Goal: Communication & Community: Answer question/provide support

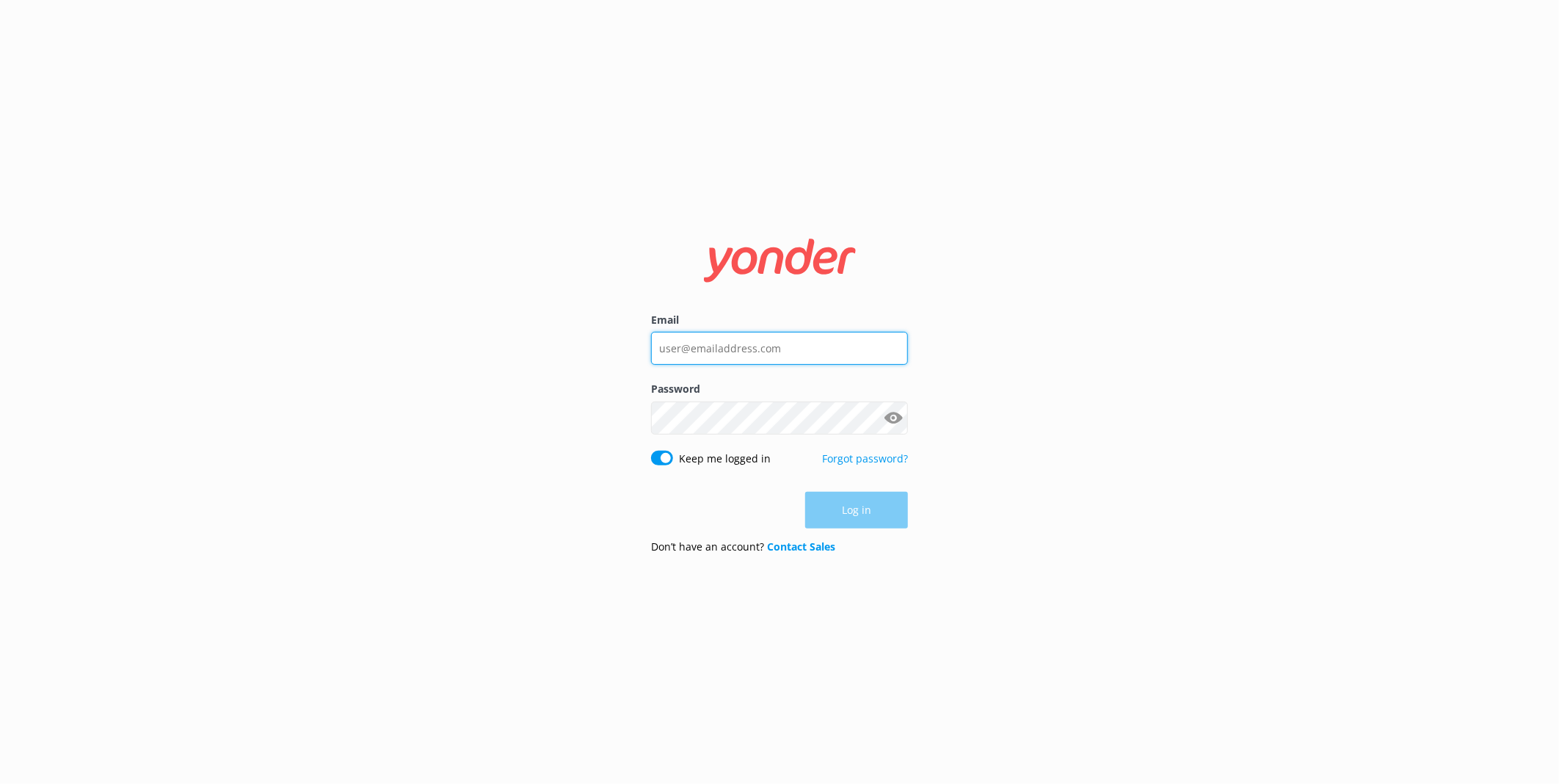
type input "[PERSON_NAME][EMAIL_ADDRESS][PERSON_NAME][DOMAIN_NAME]"
click at [822, 351] on input "[PERSON_NAME][EMAIL_ADDRESS][PERSON_NAME][DOMAIN_NAME]" at bounding box center [780, 347] width 257 height 33
click at [850, 502] on button "Log in" at bounding box center [856, 511] width 103 height 37
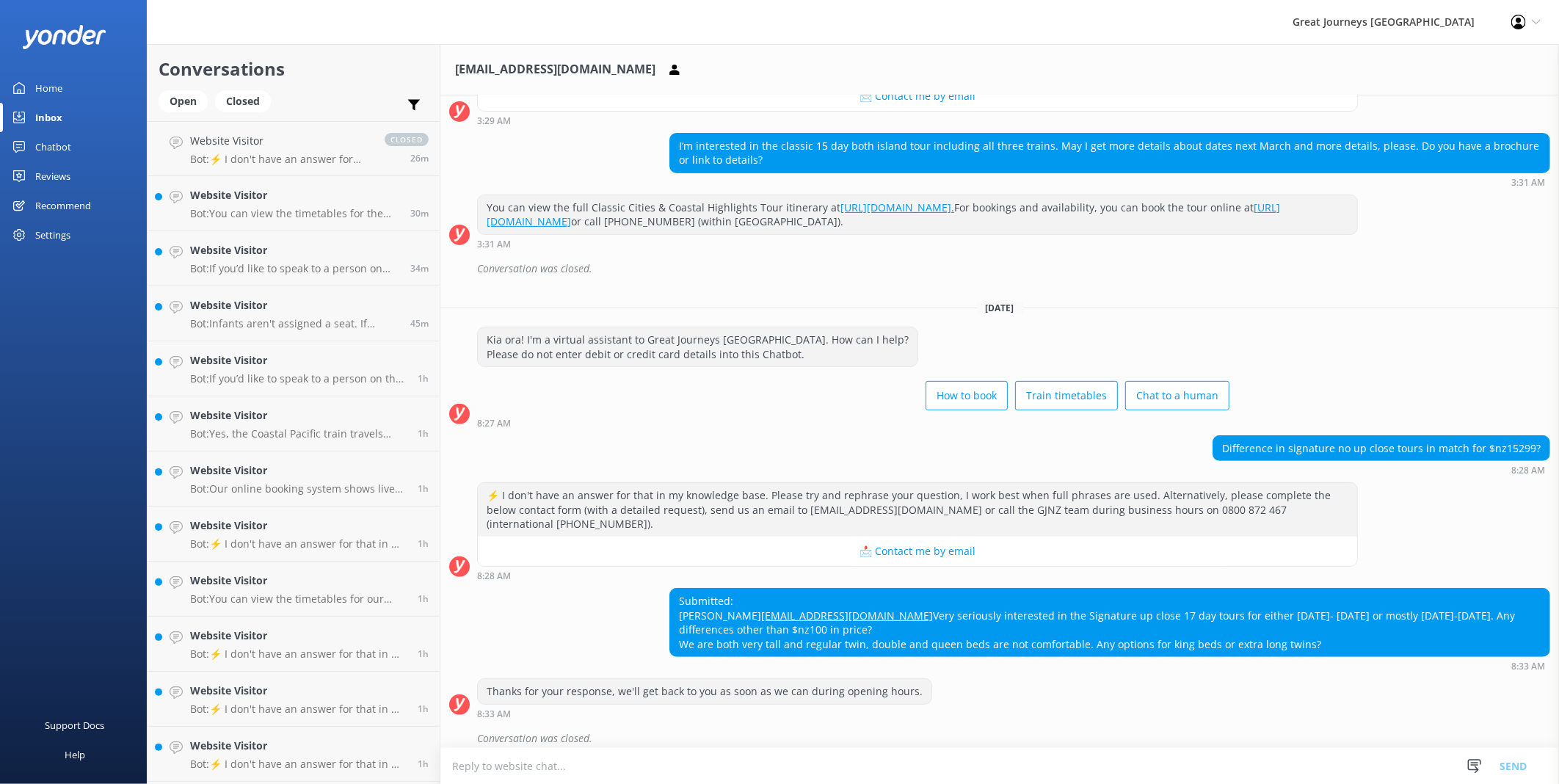
scroll to position [287, 0]
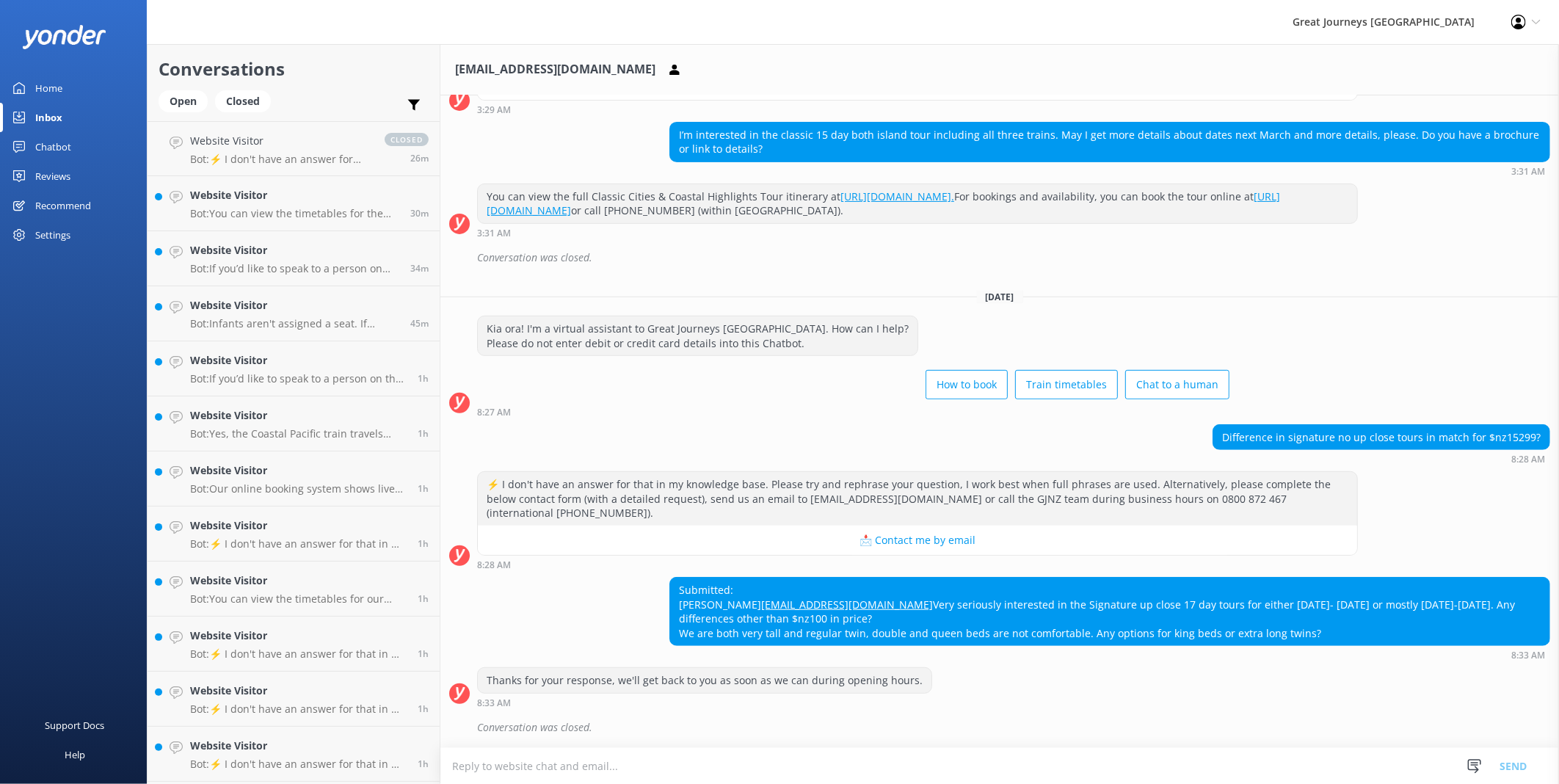
click at [742, 747] on form "Snippets Manage Question not answered properly vba nvasjn lakdn asn jsbnsaahhaj…" at bounding box center [999, 765] width 1118 height 37
click at [710, 754] on textarea at bounding box center [999, 765] width 1118 height 36
drag, startPoint x: 860, startPoint y: 607, endPoint x: 742, endPoint y: 601, distance: 118.2
click at [742, 601] on div "Submitted: [PERSON_NAME] [PERSON_NAME][EMAIL_ADDRESS][DOMAIN_NAME] Very serious…" at bounding box center [1109, 611] width 879 height 67
click at [873, 603] on div "Submitted: [PERSON_NAME] [PERSON_NAME][EMAIL_ADDRESS][DOMAIN_NAME] Very serious…" at bounding box center [1109, 611] width 879 height 67
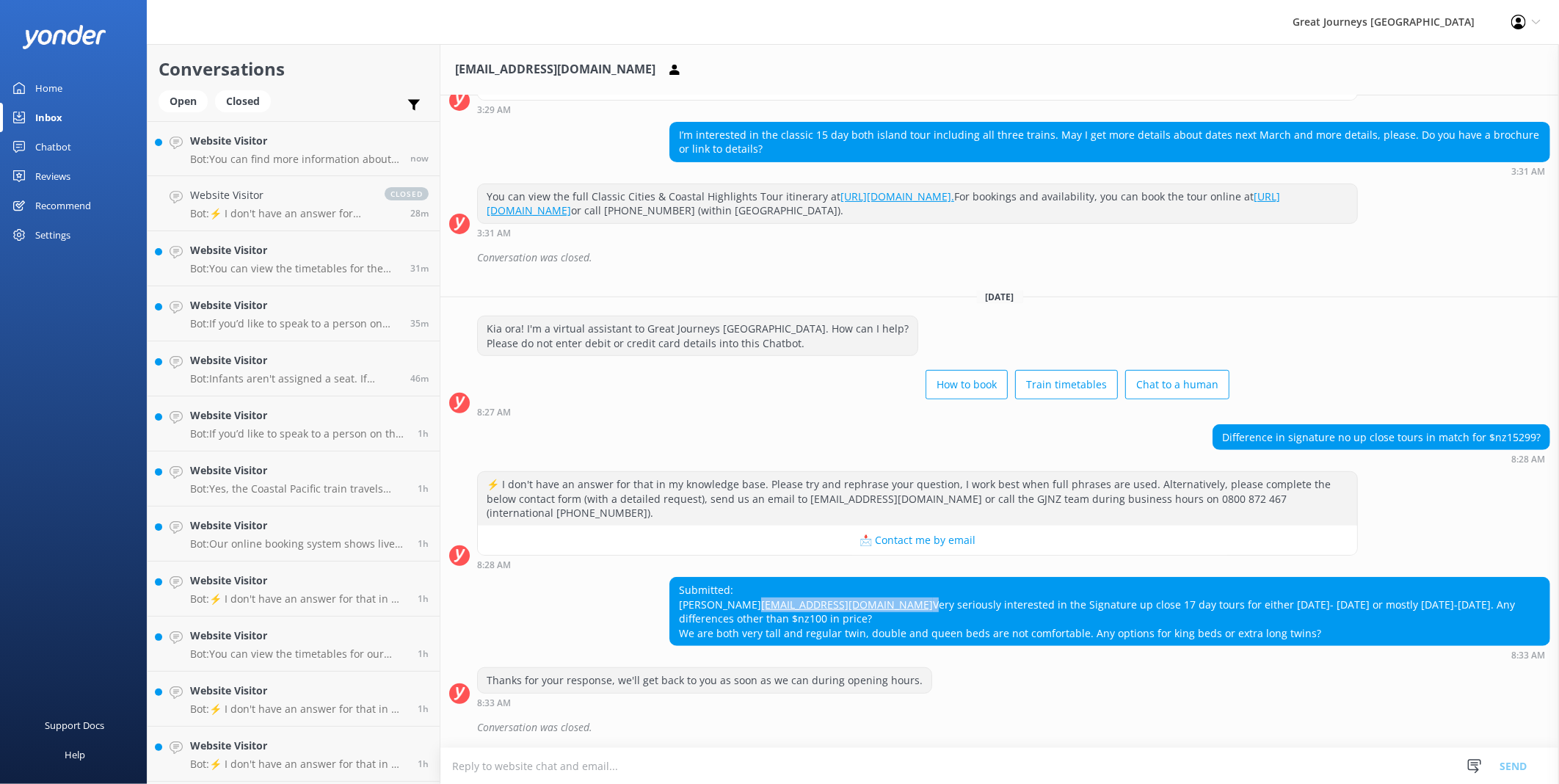
drag, startPoint x: 868, startPoint y: 603, endPoint x: 738, endPoint y: 602, distance: 130.0
click at [738, 602] on div "Submitted: [PERSON_NAME] [PERSON_NAME][EMAIL_ADDRESS][DOMAIN_NAME] Very serious…" at bounding box center [1109, 611] width 879 height 67
click at [769, 769] on textarea at bounding box center [999, 765] width 1118 height 36
type textarea "H"
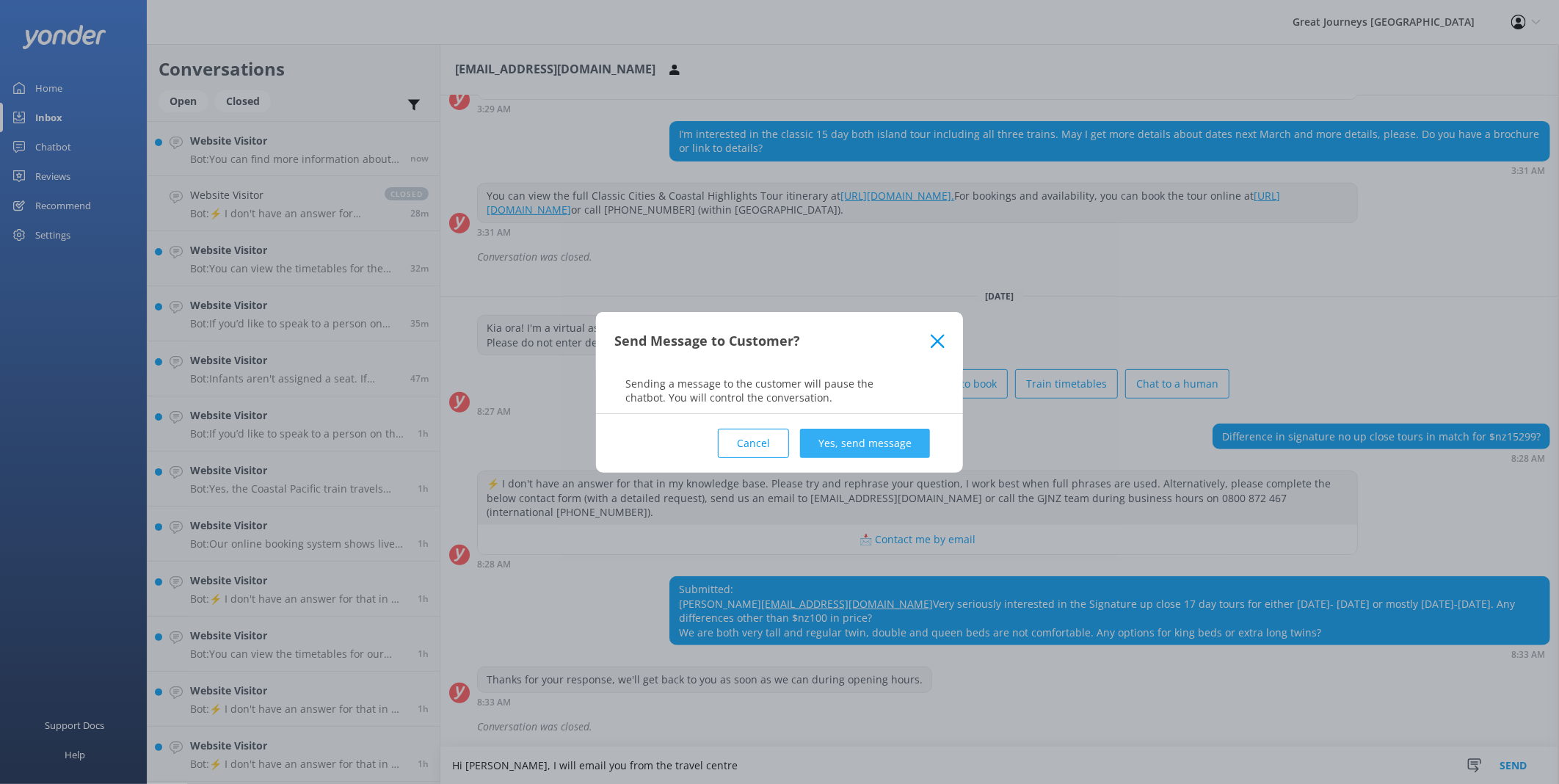
type textarea "Hi [PERSON_NAME], I will email you from the travel centre"
drag, startPoint x: 900, startPoint y: 444, endPoint x: 875, endPoint y: 525, distance: 84.8
click at [900, 444] on button "Yes, send message" at bounding box center [865, 443] width 130 height 29
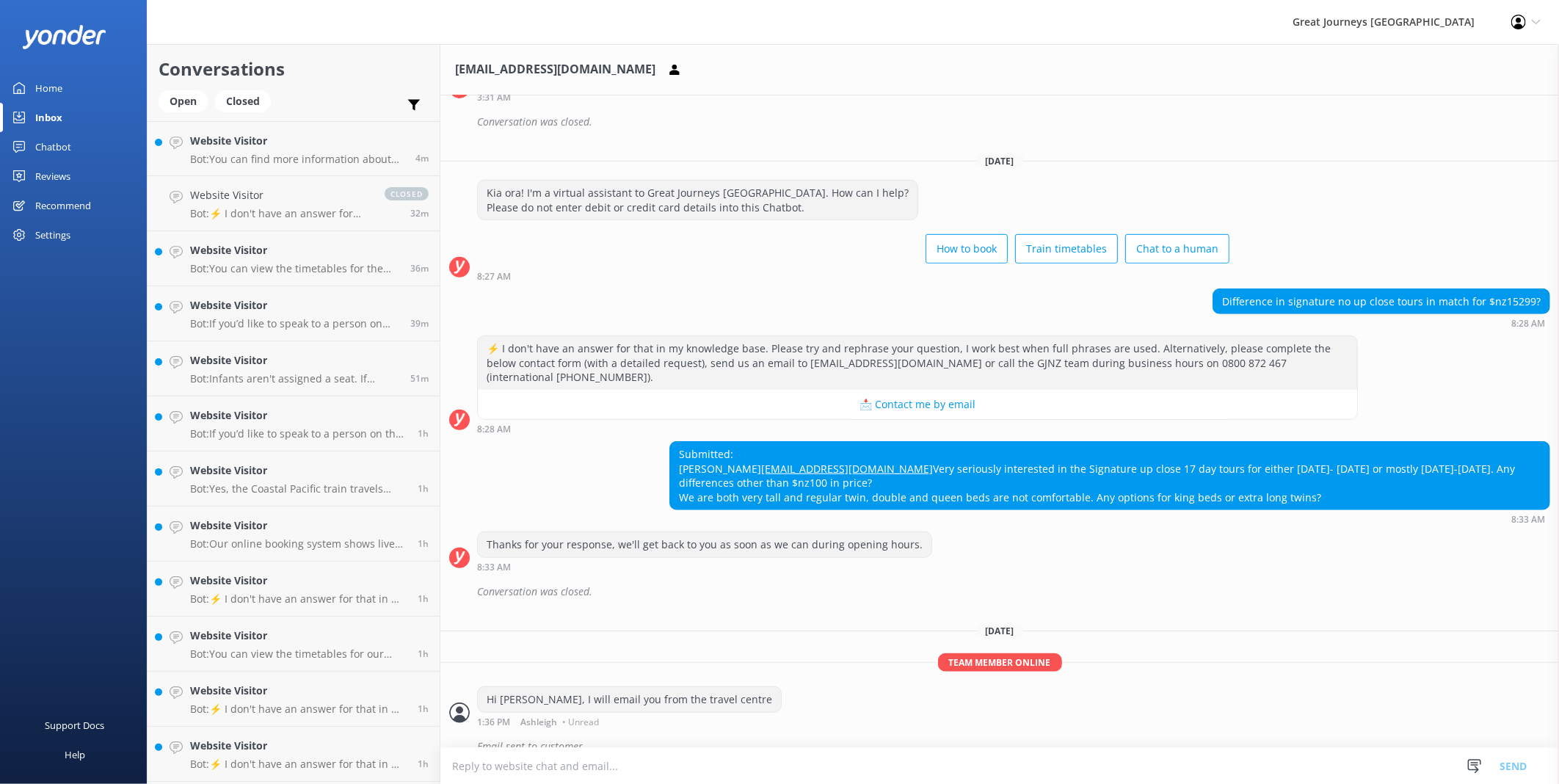
scroll to position [442, 0]
